Goal: Task Accomplishment & Management: Manage account settings

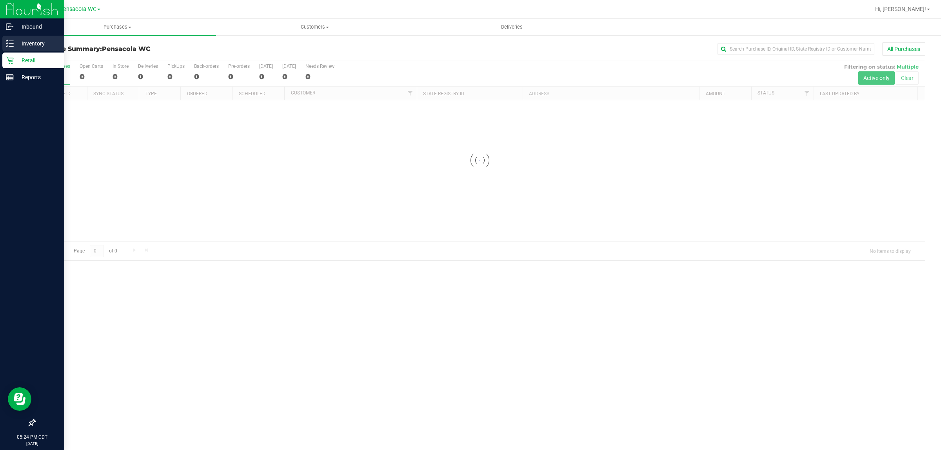
click at [36, 43] on p "Inventory" at bounding box center [37, 43] width 47 height 9
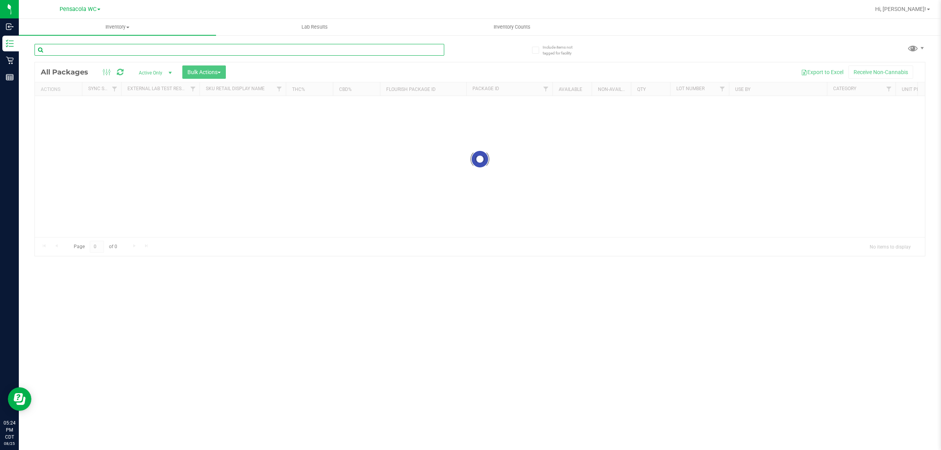
click at [129, 49] on input "text" at bounding box center [240, 50] width 410 height 12
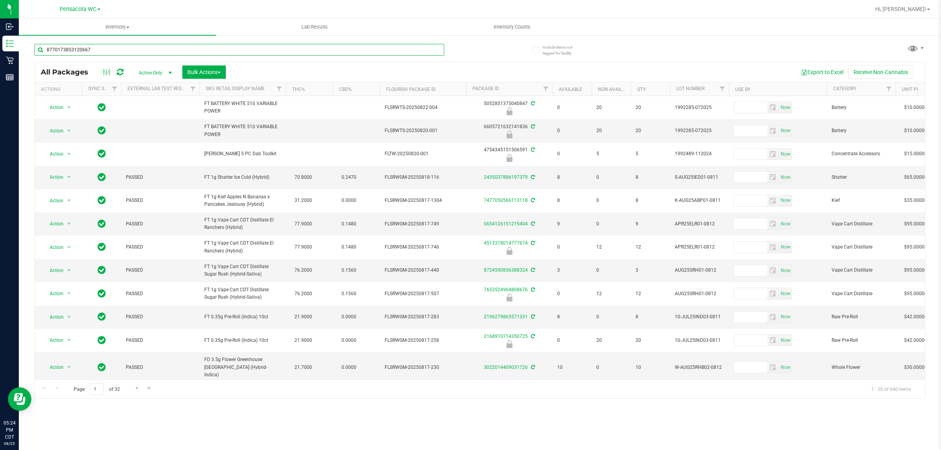
type input "8770173853120667"
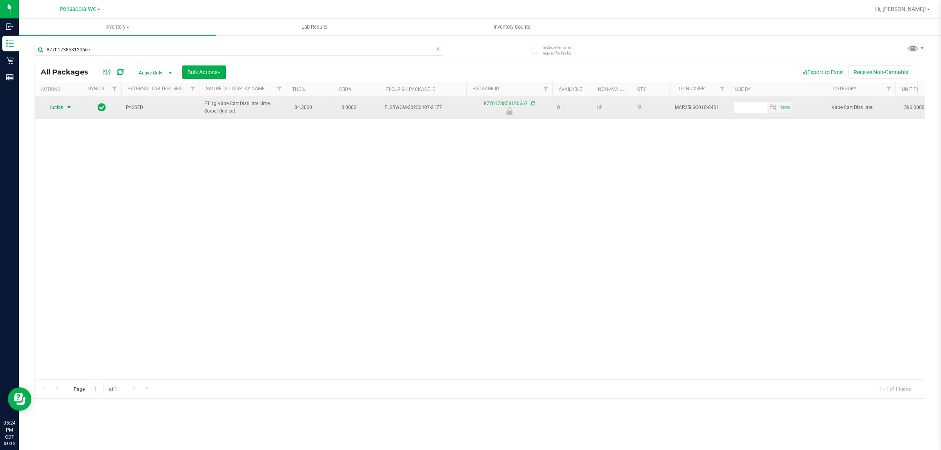
click at [69, 106] on span "select" at bounding box center [69, 107] width 6 height 6
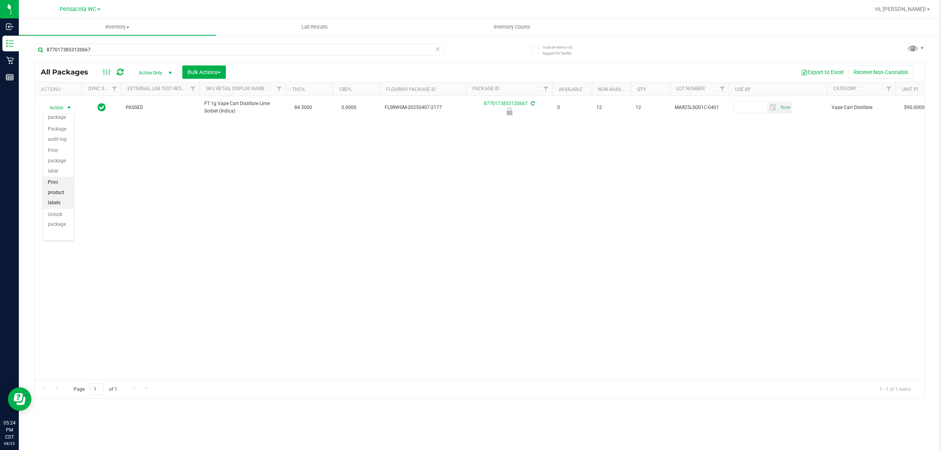
click at [58, 189] on li "Print product labels" at bounding box center [58, 193] width 31 height 32
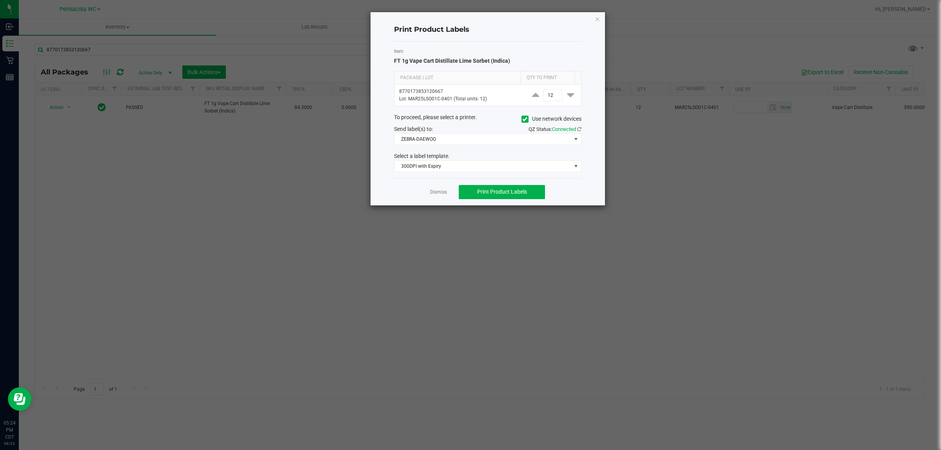
click at [489, 218] on ngb-modal-window "Print Product Labels Item FT 1g Vape Cart Distillate Lime Sorbet (Indica) Packa…" at bounding box center [473, 225] width 947 height 450
click at [435, 193] on link "Dismiss" at bounding box center [438, 192] width 17 height 7
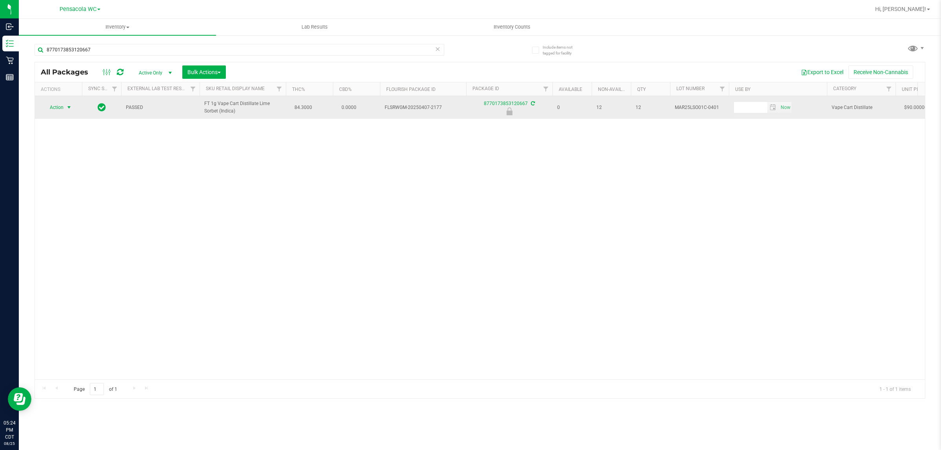
click at [67, 108] on span "select" at bounding box center [69, 107] width 6 height 6
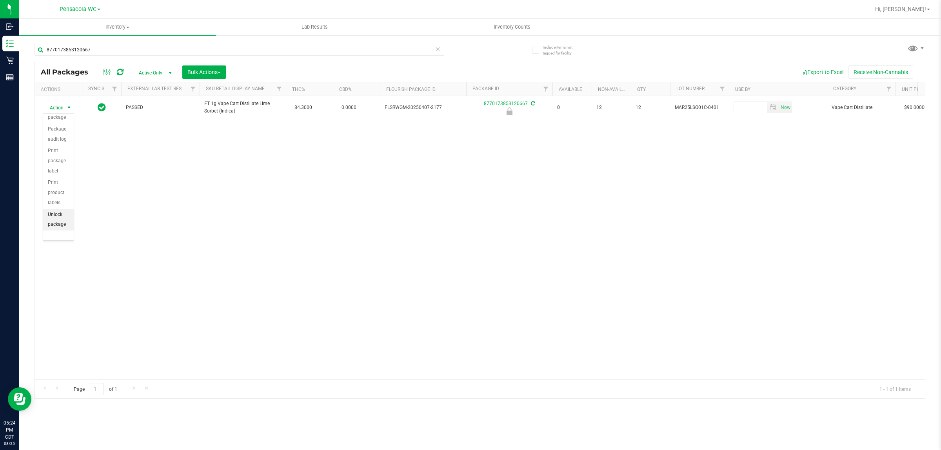
click at [55, 222] on li "Unlock package" at bounding box center [58, 220] width 31 height 22
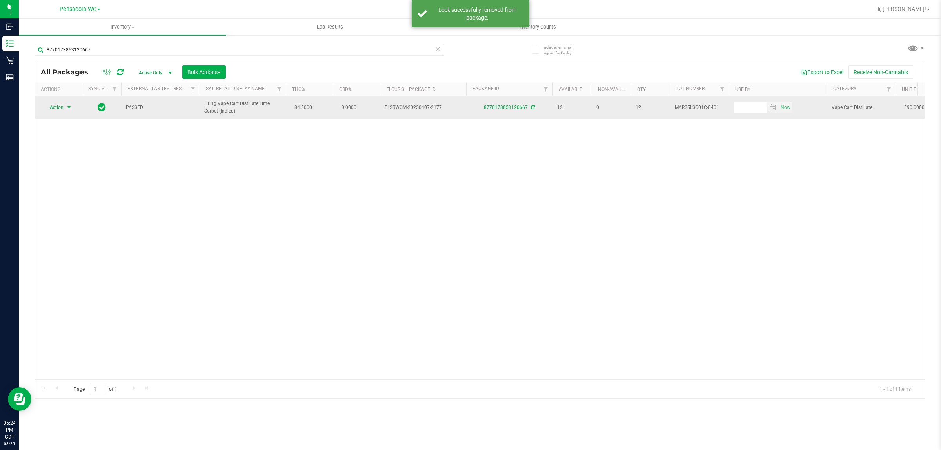
click at [69, 108] on span "select" at bounding box center [69, 107] width 6 height 6
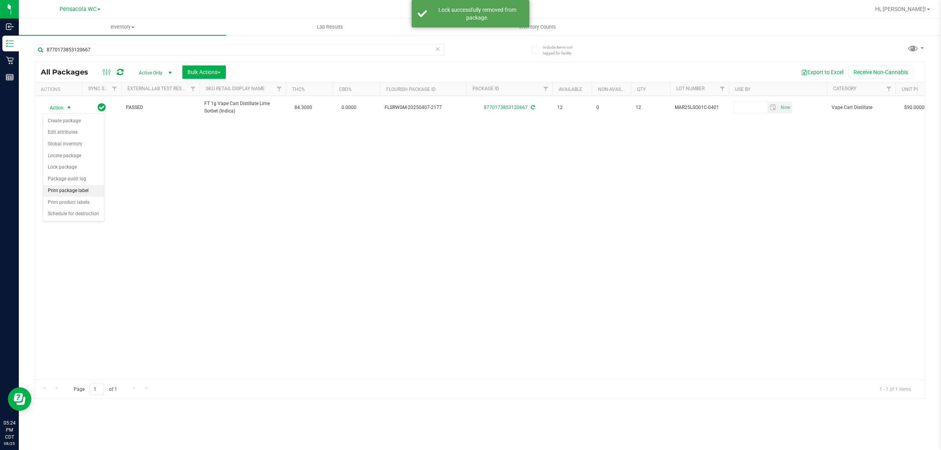
click at [91, 194] on li "Print package label" at bounding box center [73, 191] width 61 height 12
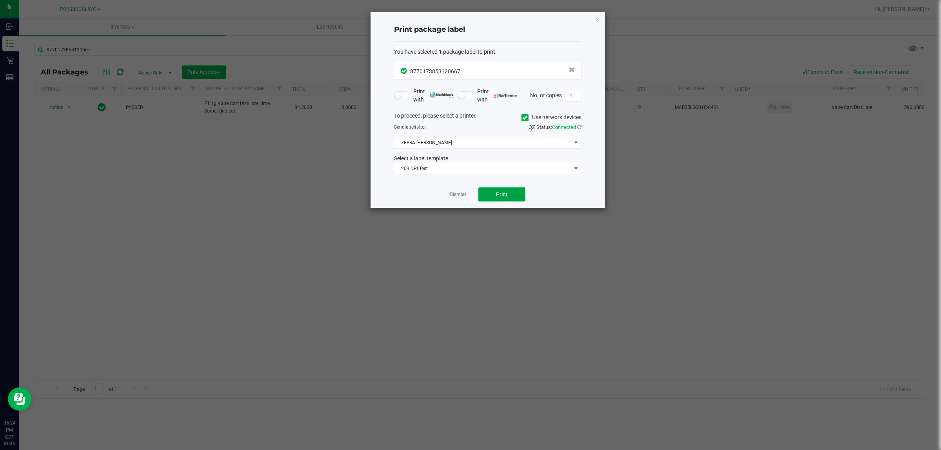
click at [509, 202] on button "Print" at bounding box center [501, 194] width 47 height 14
click at [600, 17] on icon "button" at bounding box center [597, 18] width 5 height 9
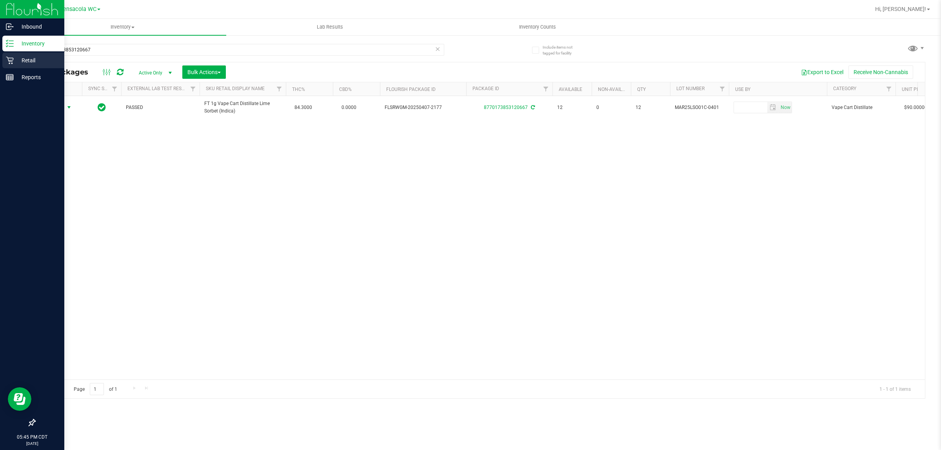
click at [25, 59] on p "Retail" at bounding box center [37, 60] width 47 height 9
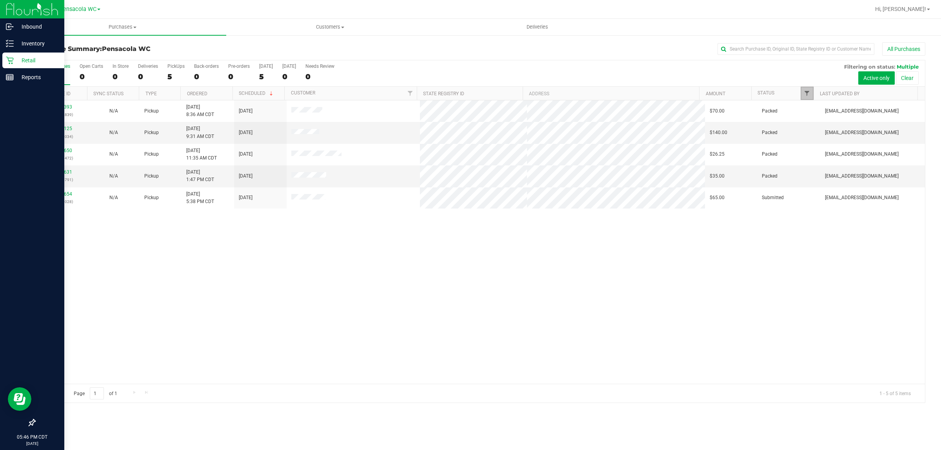
click at [809, 96] on span "Filter" at bounding box center [807, 93] width 6 height 6
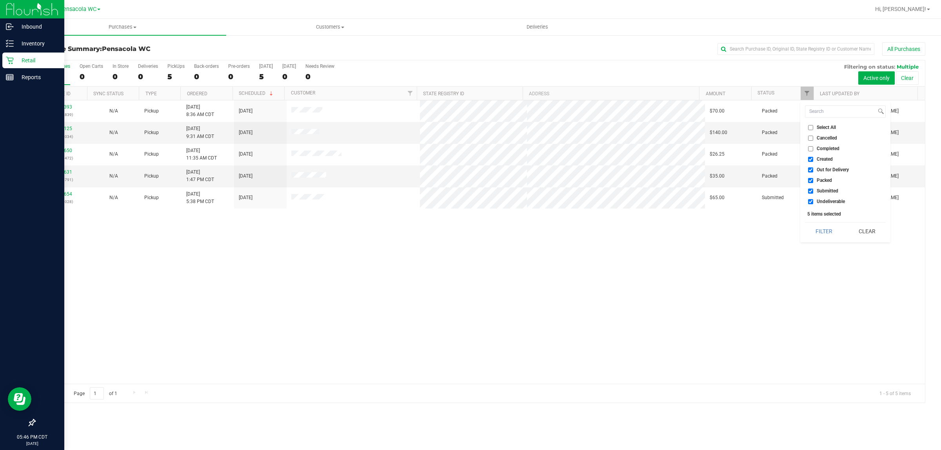
click at [812, 126] on input "Select All" at bounding box center [810, 127] width 5 height 5
checkbox input "true"
click at [812, 126] on input "Select All" at bounding box center [810, 127] width 5 height 5
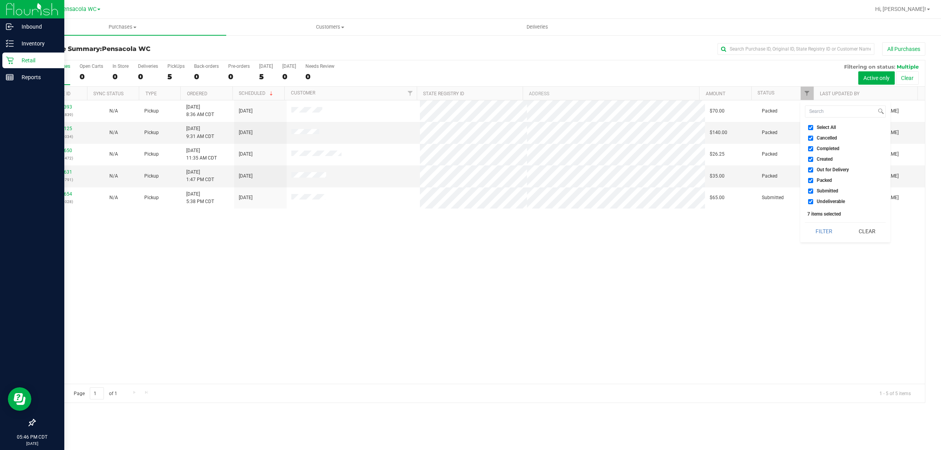
checkbox input "false"
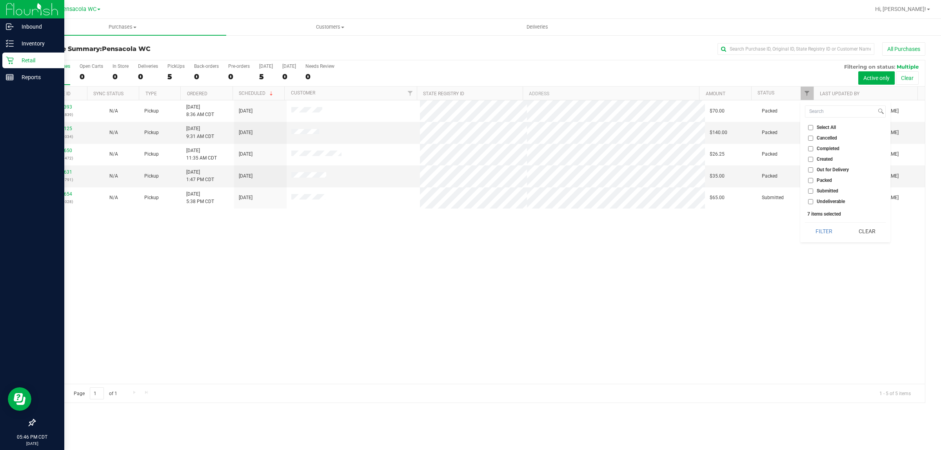
checkbox input "false"
drag, startPoint x: 811, startPoint y: 191, endPoint x: 819, endPoint y: 205, distance: 15.8
click at [812, 191] on input "Submitted" at bounding box center [810, 191] width 5 height 5
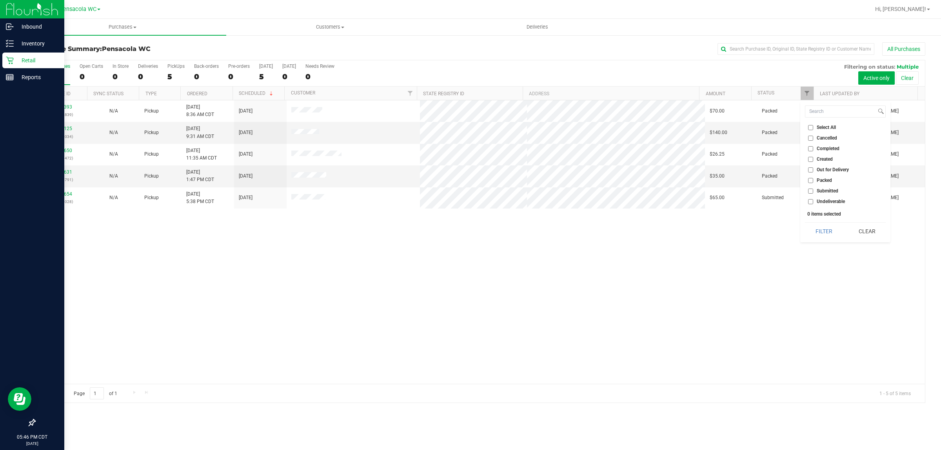
checkbox input "true"
click at [830, 231] on button "Filter" at bounding box center [824, 231] width 38 height 17
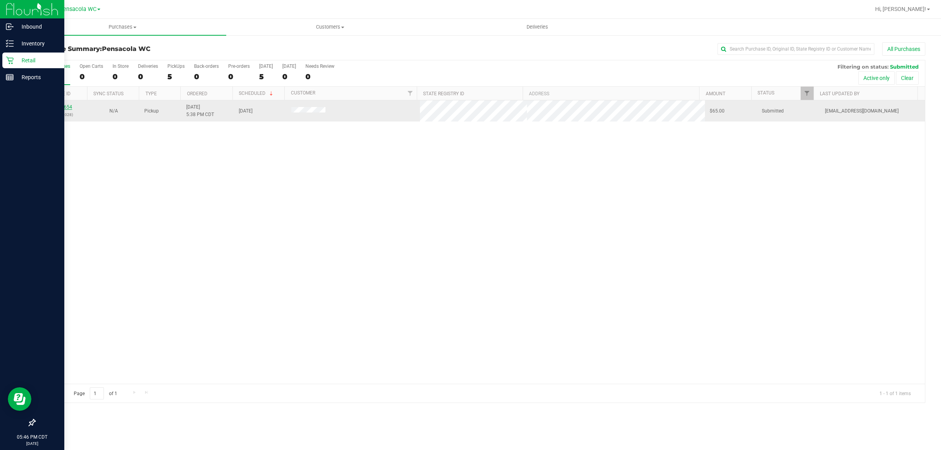
click at [64, 108] on link "11846654" at bounding box center [61, 106] width 22 height 5
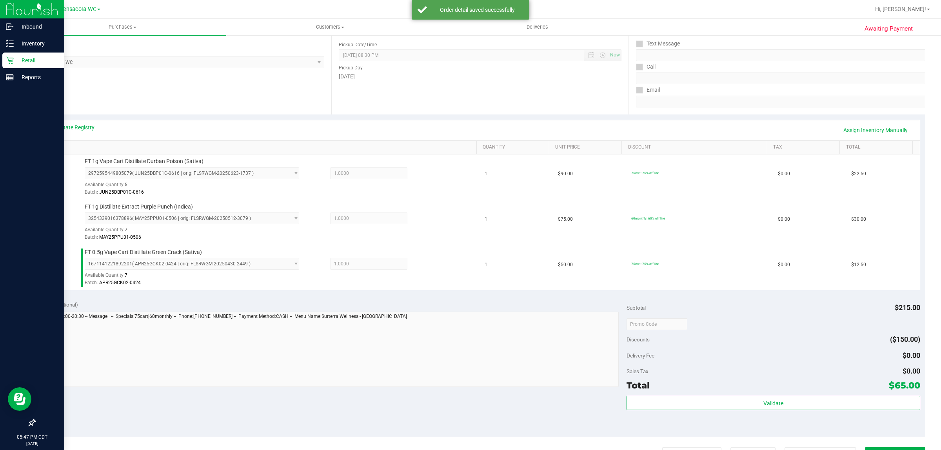
scroll to position [98, 0]
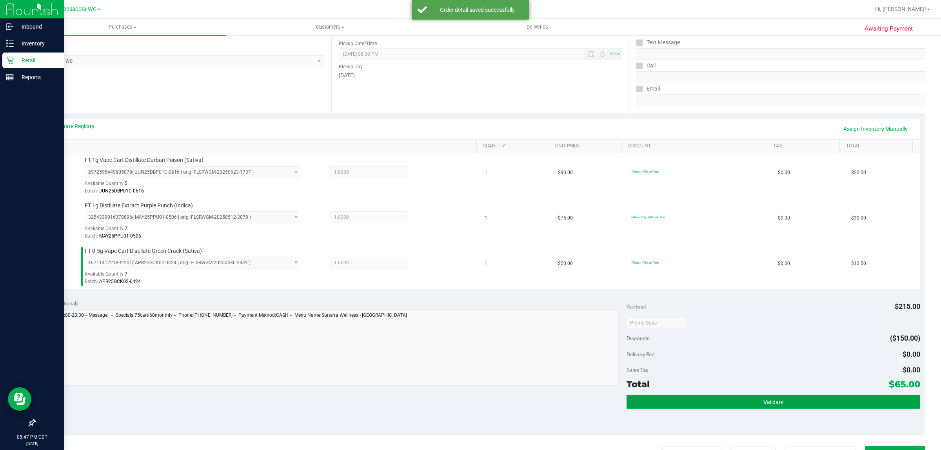
click at [765, 403] on span "Validate" at bounding box center [774, 402] width 20 height 6
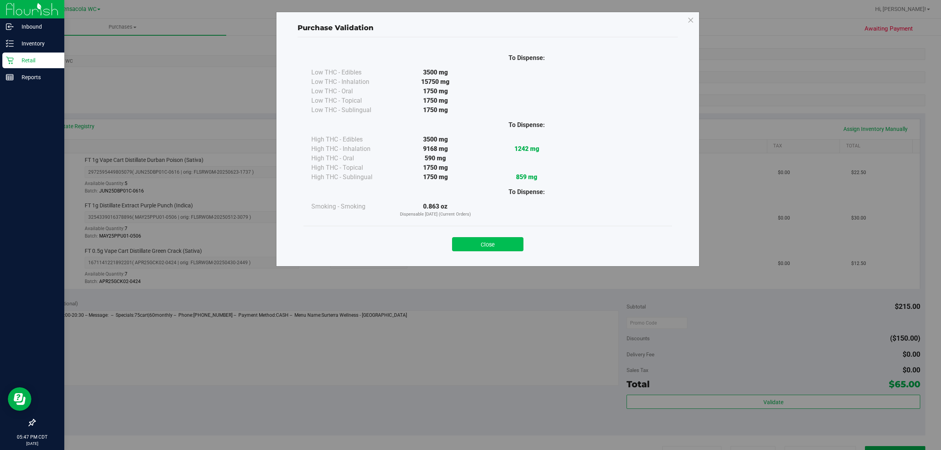
drag, startPoint x: 516, startPoint y: 240, endPoint x: 513, endPoint y: 243, distance: 4.7
click at [514, 242] on button "Close" at bounding box center [487, 244] width 71 height 14
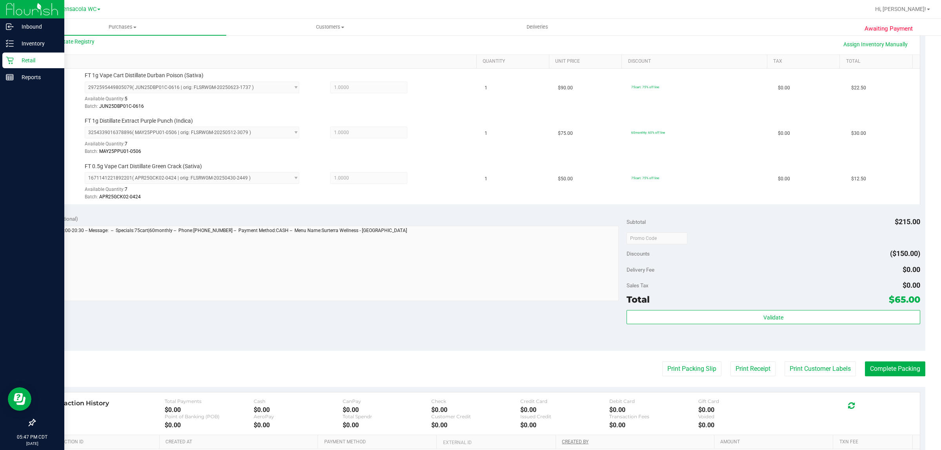
scroll to position [282, 0]
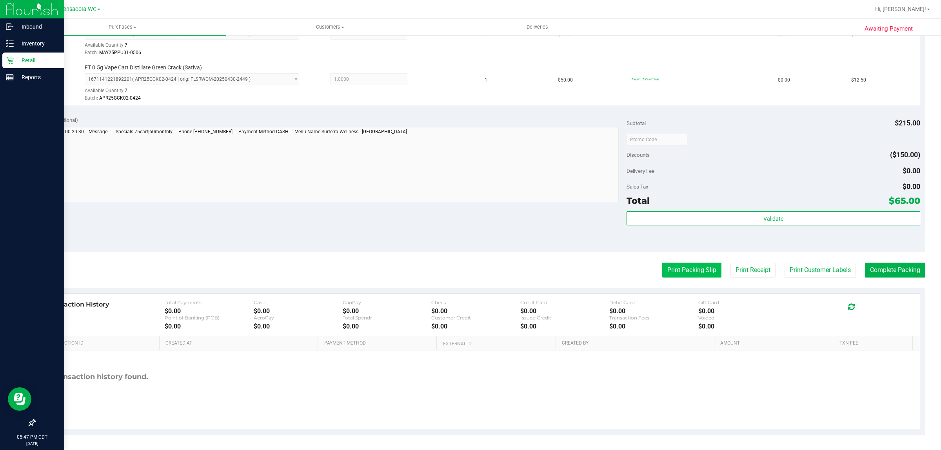
click at [678, 275] on button "Print Packing Slip" at bounding box center [691, 270] width 59 height 15
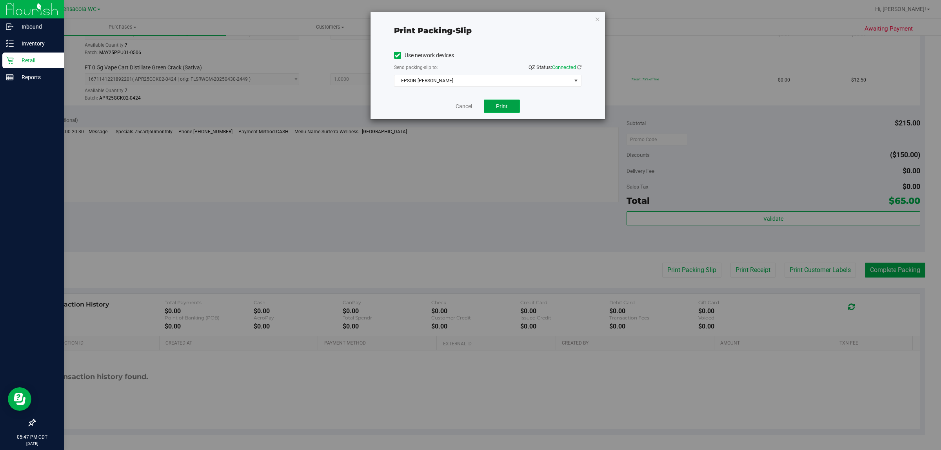
click at [491, 105] on button "Print" at bounding box center [502, 106] width 36 height 13
click at [459, 108] on link "Cancel" at bounding box center [464, 106] width 16 height 8
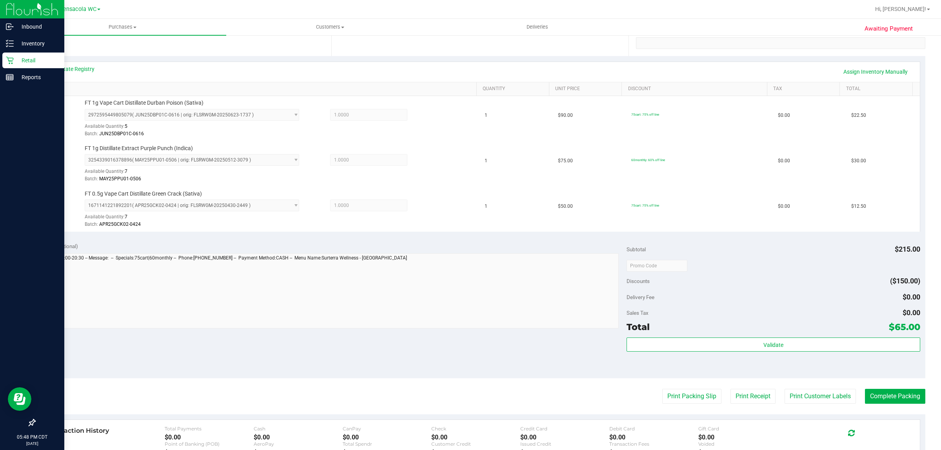
scroll to position [156, 0]
click at [865, 398] on button "Complete Packing" at bounding box center [895, 395] width 60 height 15
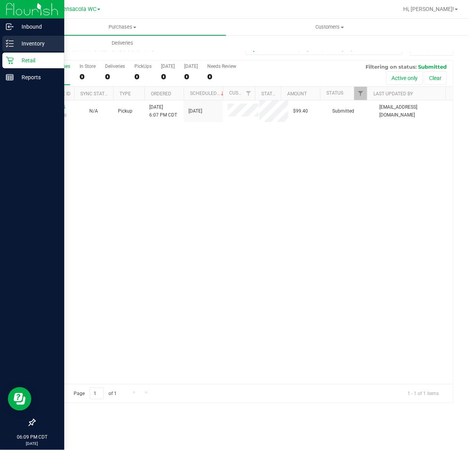
click at [22, 46] on p "Inventory" at bounding box center [37, 43] width 47 height 9
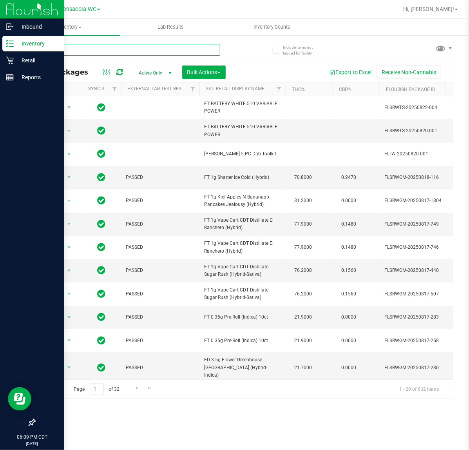
click at [82, 48] on input "text" at bounding box center [128, 50] width 186 height 12
type input "0223075675188046"
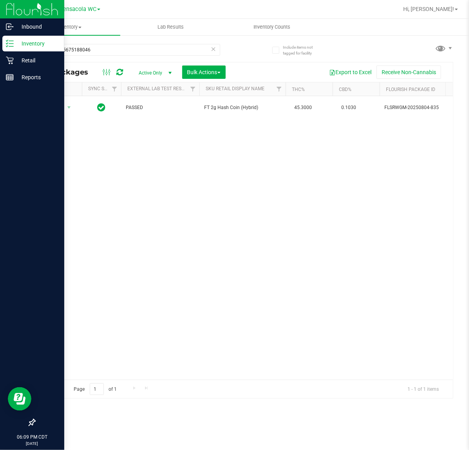
click at [60, 95] on th "Actions" at bounding box center [58, 89] width 47 height 14
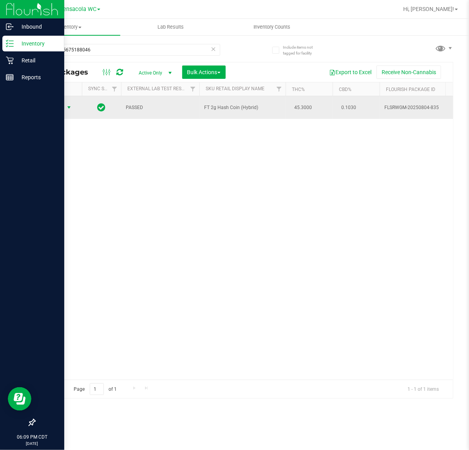
click at [66, 108] on span "select" at bounding box center [69, 107] width 6 height 6
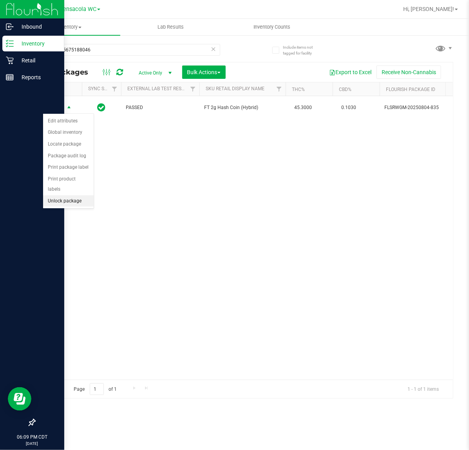
click at [60, 195] on li "Unlock package" at bounding box center [68, 201] width 51 height 12
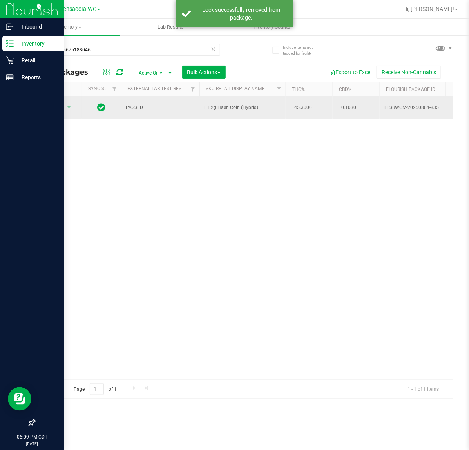
click at [57, 110] on span "Action" at bounding box center [53, 107] width 21 height 11
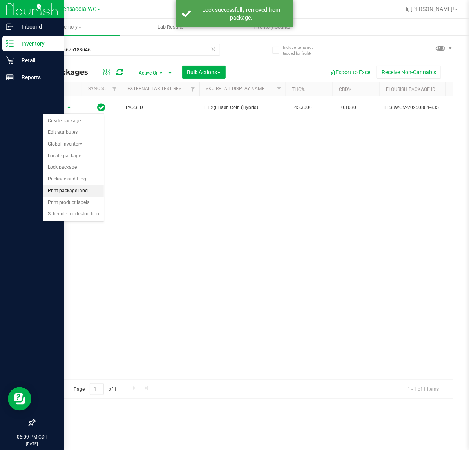
click at [87, 192] on li "Print package label" at bounding box center [73, 191] width 61 height 12
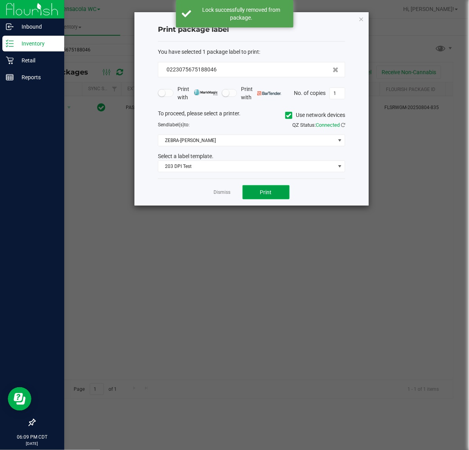
click at [283, 199] on button "Print" at bounding box center [266, 192] width 47 height 14
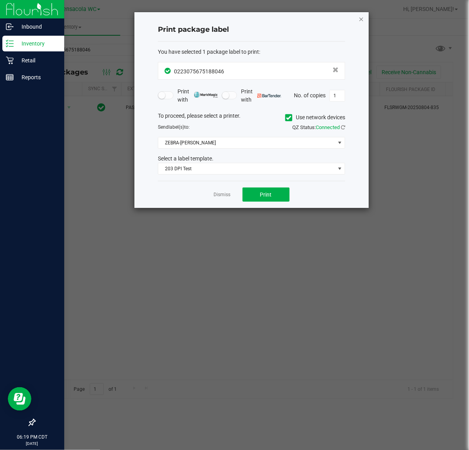
click at [362, 16] on icon "button" at bounding box center [361, 18] width 5 height 9
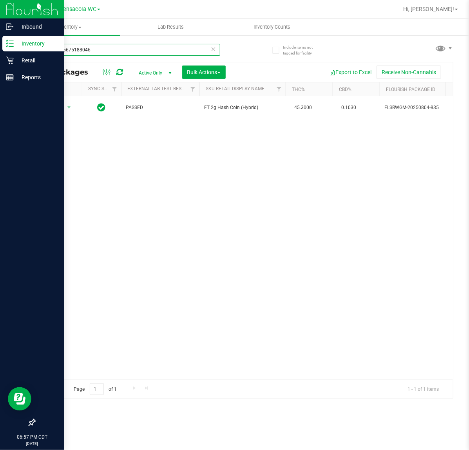
click at [131, 53] on input "0223075675188046" at bounding box center [128, 50] width 186 height 12
type input "7825425631206449"
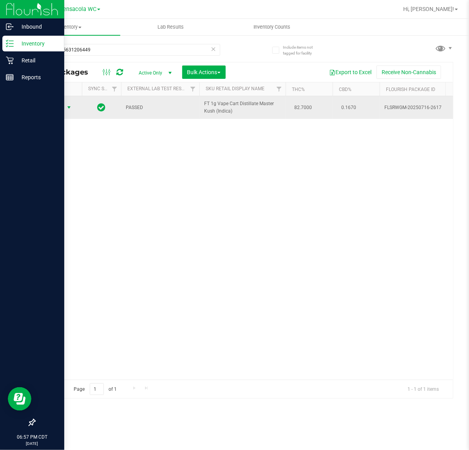
click at [67, 108] on span "select" at bounding box center [69, 107] width 6 height 6
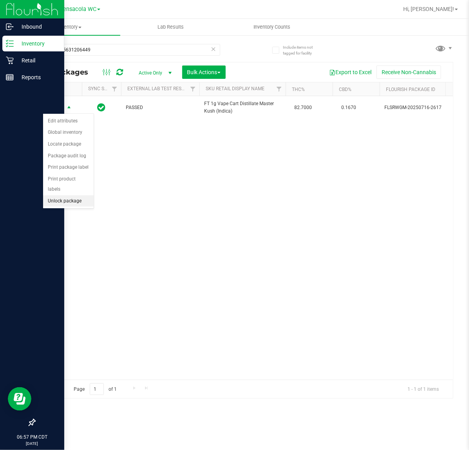
click at [73, 195] on li "Unlock package" at bounding box center [68, 201] width 51 height 12
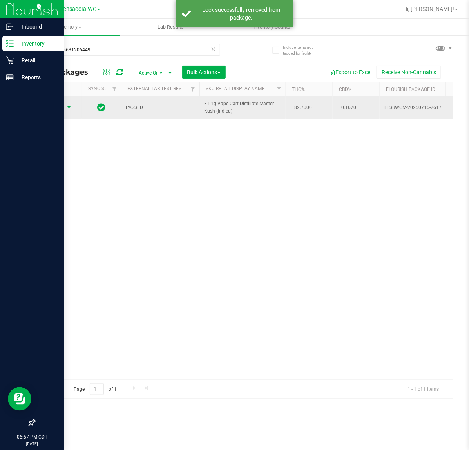
click at [66, 108] on span "select" at bounding box center [69, 107] width 6 height 6
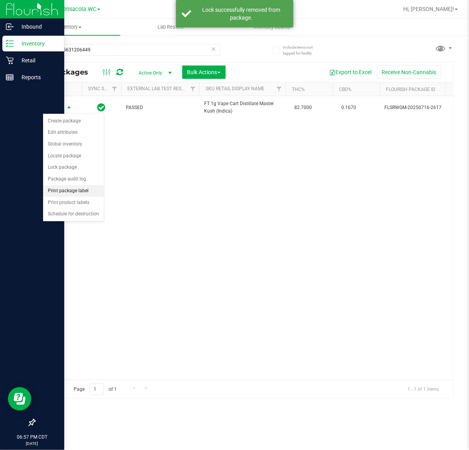
click at [82, 193] on li "Print package label" at bounding box center [73, 191] width 61 height 12
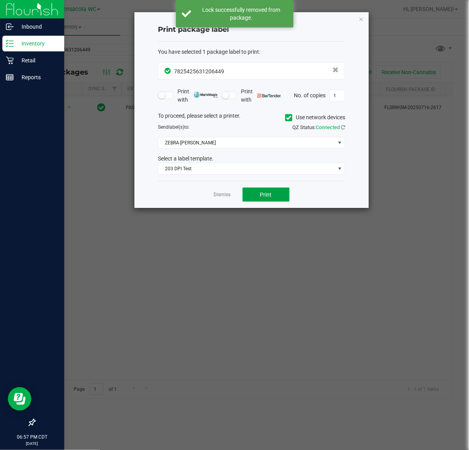
click at [270, 193] on span "Print" at bounding box center [266, 194] width 12 height 6
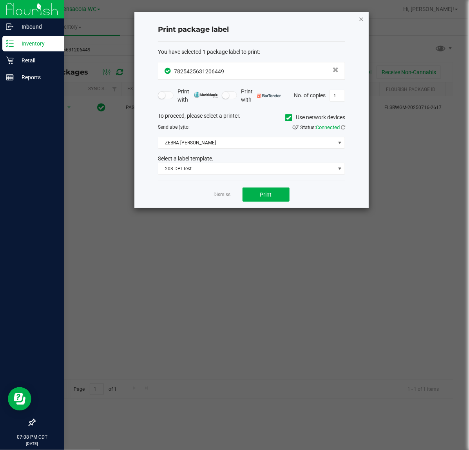
click at [362, 20] on icon "button" at bounding box center [361, 18] width 5 height 9
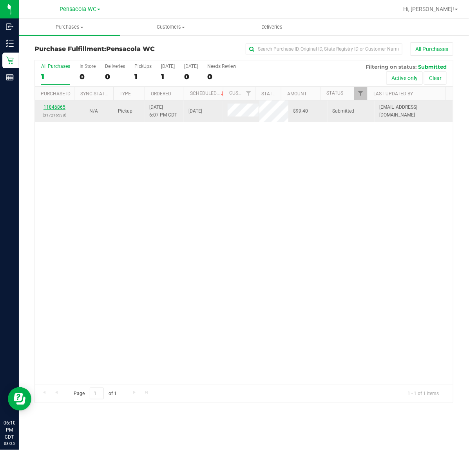
click at [61, 108] on link "11846865" at bounding box center [55, 106] width 22 height 5
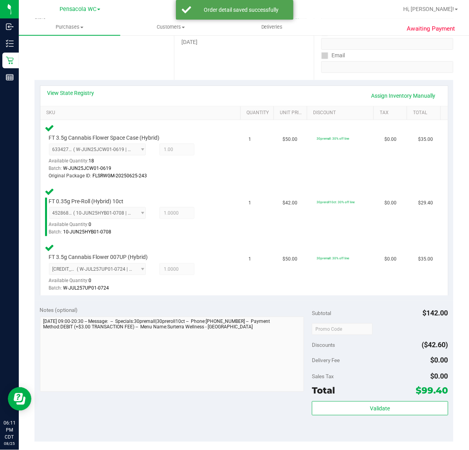
scroll to position [138, 0]
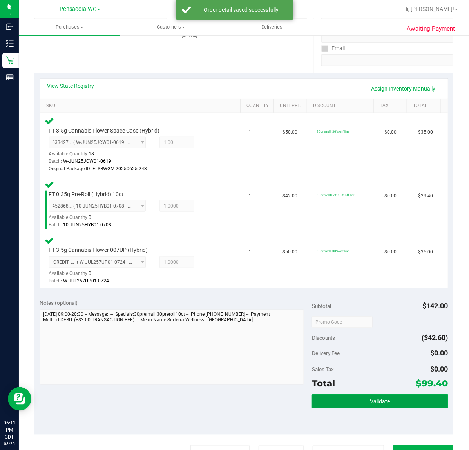
click at [398, 403] on button "Validate" at bounding box center [380, 401] width 136 height 14
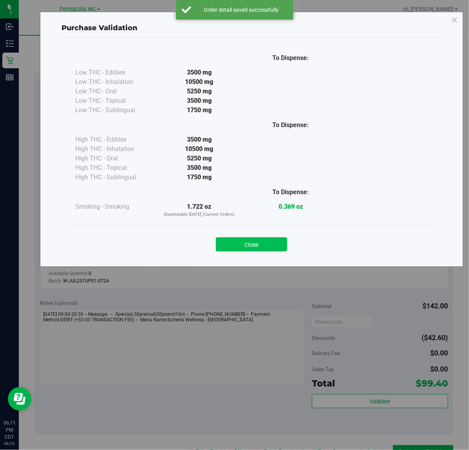
click at [254, 242] on button "Close" at bounding box center [251, 244] width 71 height 14
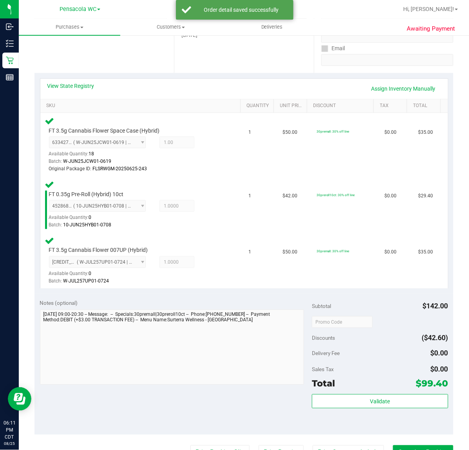
scroll to position [207, 0]
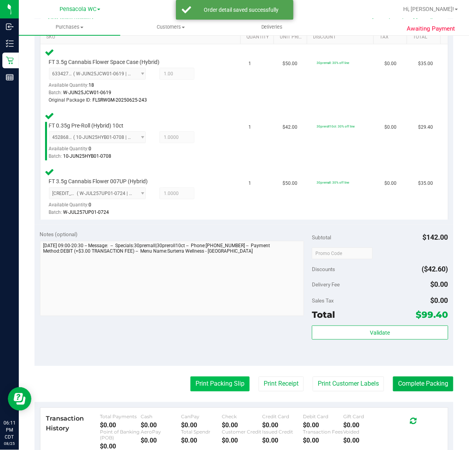
click at [212, 389] on button "Print Packing Slip" at bounding box center [220, 383] width 59 height 15
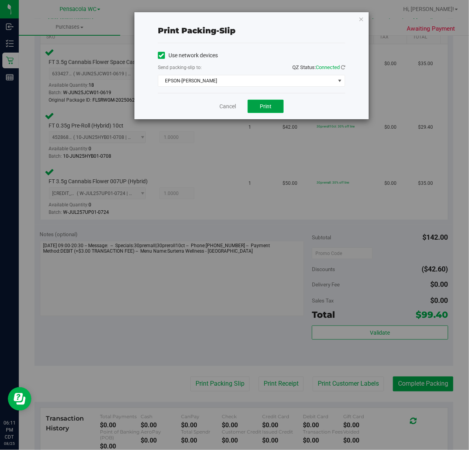
click at [260, 112] on button "Print" at bounding box center [266, 106] width 36 height 13
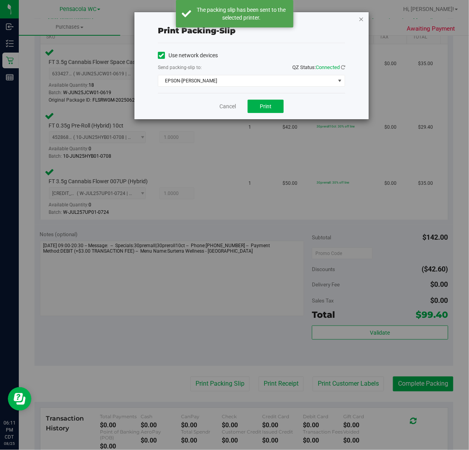
click at [361, 18] on icon "button" at bounding box center [361, 18] width 5 height 9
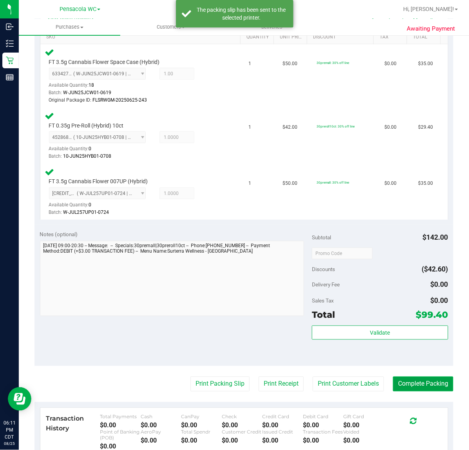
click at [422, 382] on button "Complete Packing" at bounding box center [423, 383] width 60 height 15
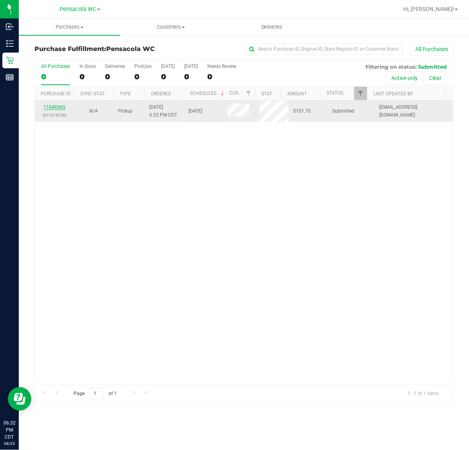
click at [56, 108] on link "11846965" at bounding box center [55, 106] width 22 height 5
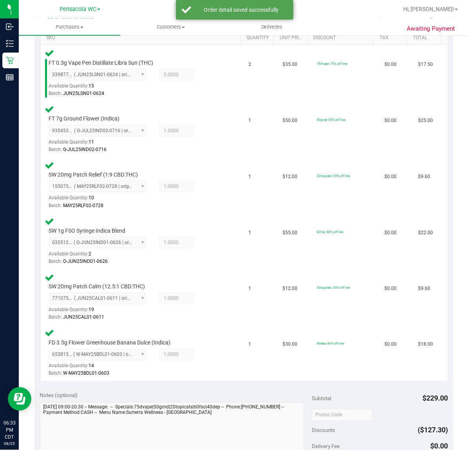
scroll to position [294, 0]
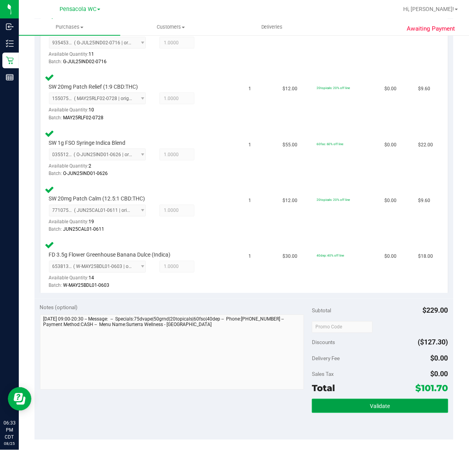
click at [362, 402] on button "Validate" at bounding box center [380, 406] width 136 height 14
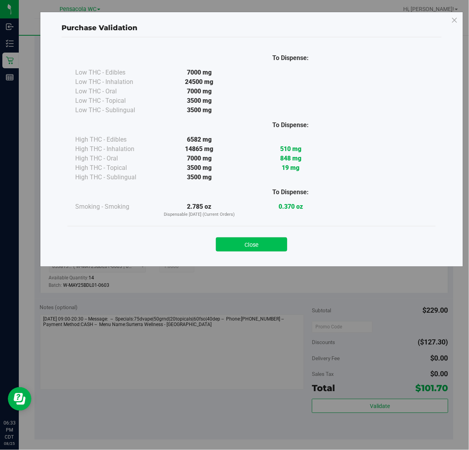
click at [267, 238] on button "Close" at bounding box center [251, 244] width 71 height 14
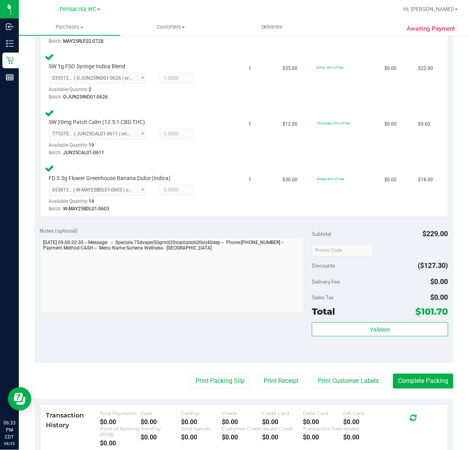
scroll to position [441, 0]
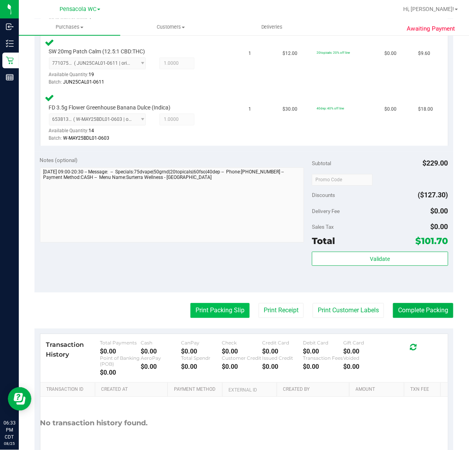
click at [214, 303] on button "Print Packing Slip" at bounding box center [220, 310] width 59 height 15
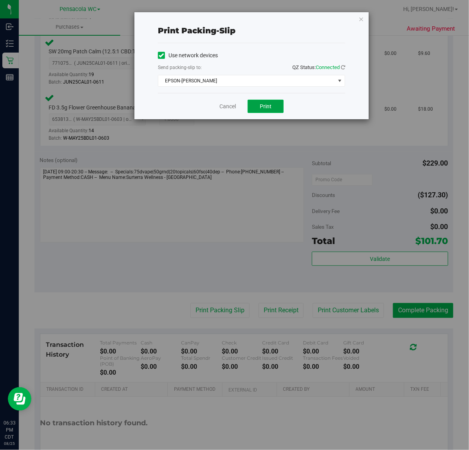
click at [252, 109] on button "Print" at bounding box center [266, 106] width 36 height 13
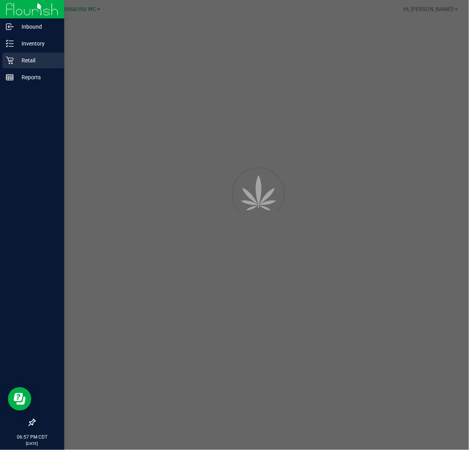
click at [36, 65] on div "Retail" at bounding box center [33, 61] width 62 height 16
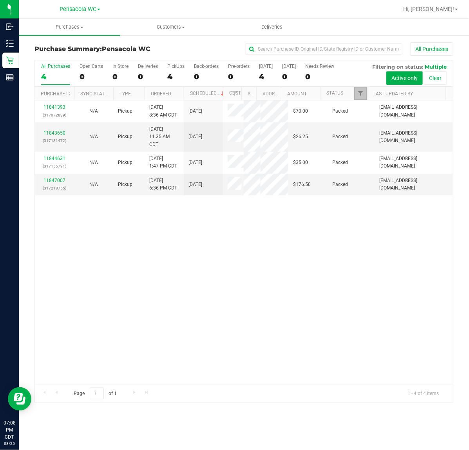
click at [365, 93] on link "Filter" at bounding box center [361, 93] width 13 height 13
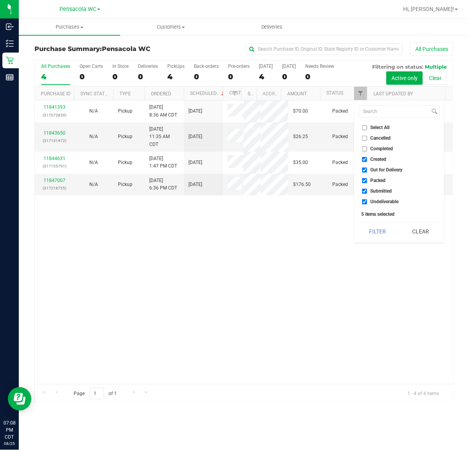
click at [364, 125] on input "Select All" at bounding box center [364, 127] width 5 height 5
checkbox input "true"
click at [365, 126] on input "Select All" at bounding box center [364, 127] width 5 height 5
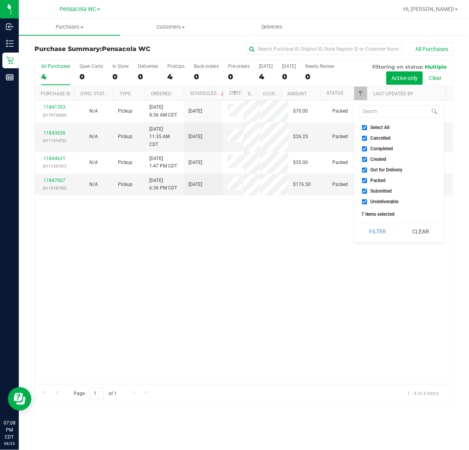
checkbox input "false"
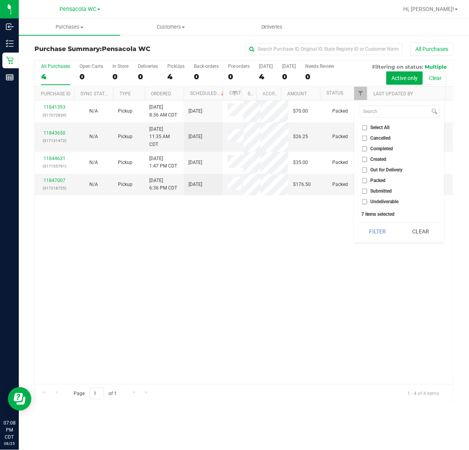
checkbox input "false"
click at [366, 192] on input "Submitted" at bounding box center [364, 191] width 5 height 5
checkbox input "true"
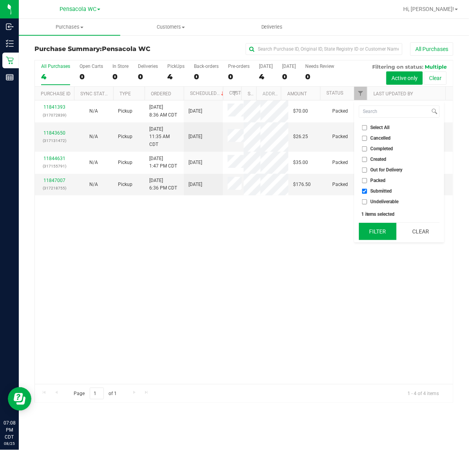
click at [375, 229] on button "Filter" at bounding box center [378, 231] width 38 height 17
